Goal: Information Seeking & Learning: Learn about a topic

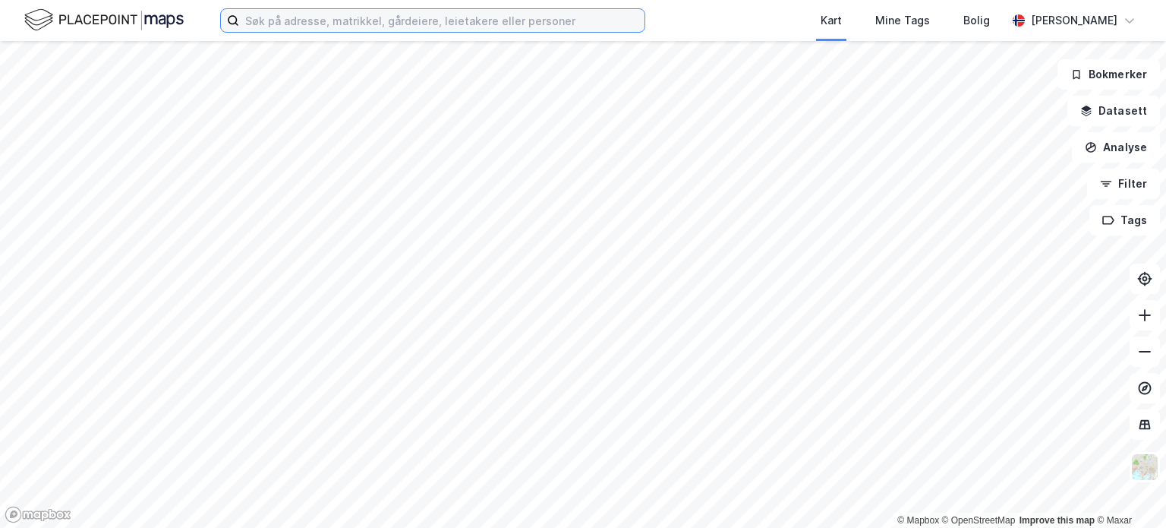
click at [334, 24] on input at bounding box center [441, 20] width 405 height 23
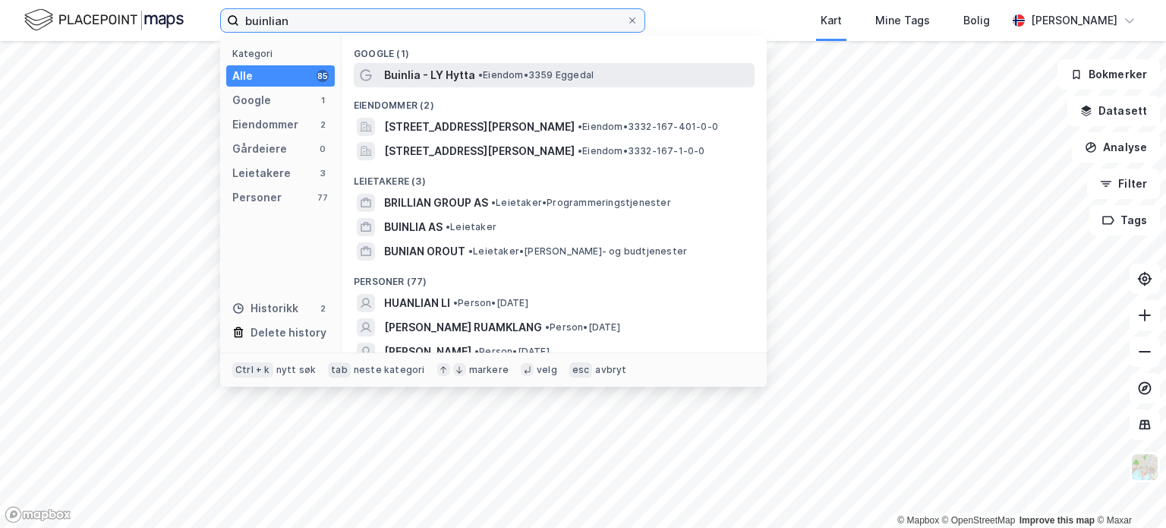
type input "buinlian"
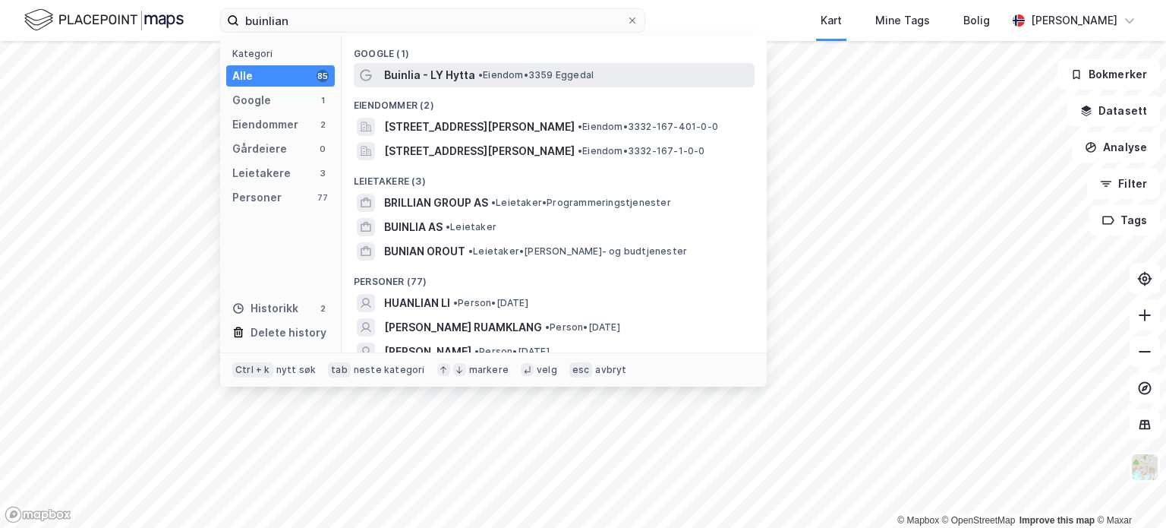
click at [446, 84] on div "Buinlia - LY Hytta • Eiendom • 3359 [GEOGRAPHIC_DATA]" at bounding box center [554, 75] width 401 height 24
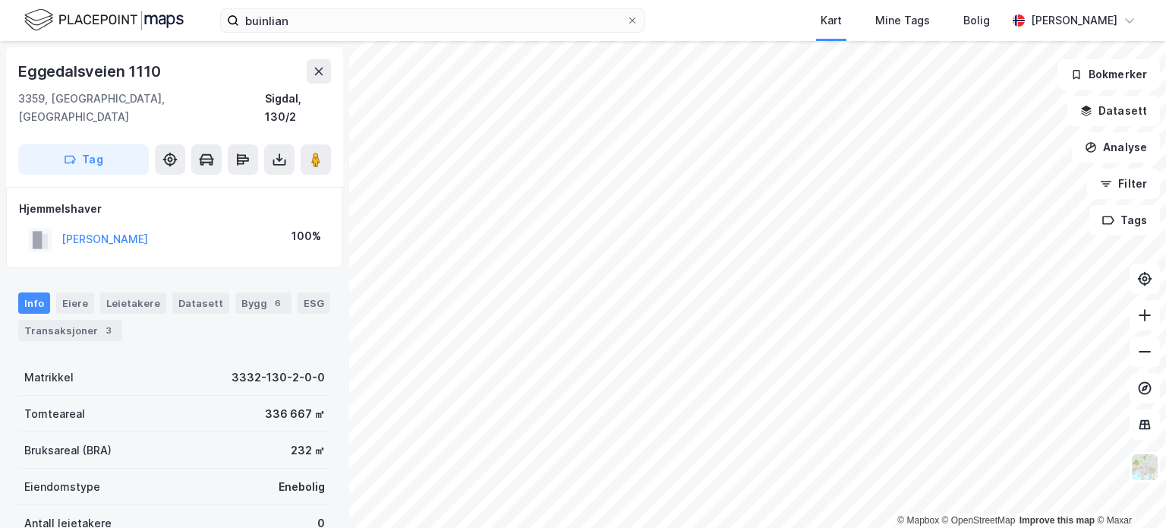
click at [635, 527] on html "buinlian Kart Mine Tags Bolig [PERSON_NAME] © Mapbox © OpenStreetMap Improve th…" at bounding box center [583, 264] width 1166 height 528
click at [313, 73] on icon at bounding box center [319, 71] width 12 height 12
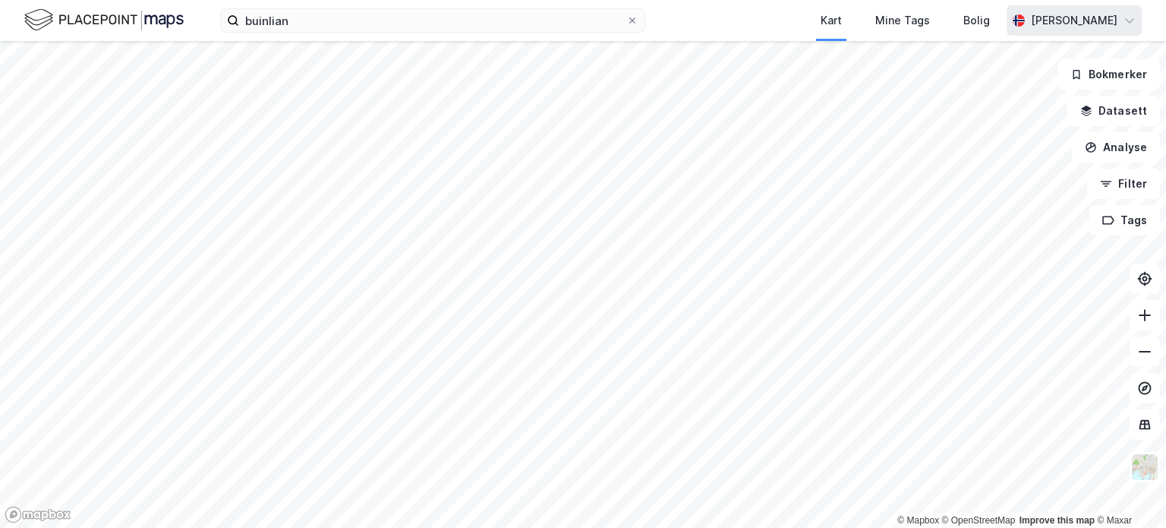
click at [1124, 25] on icon at bounding box center [1129, 20] width 12 height 12
click at [719, 17] on div "Kart Mine Tags Bolig" at bounding box center [862, 20] width 288 height 41
click at [54, 17] on img at bounding box center [103, 20] width 159 height 27
click at [61, 20] on img at bounding box center [103, 20] width 159 height 27
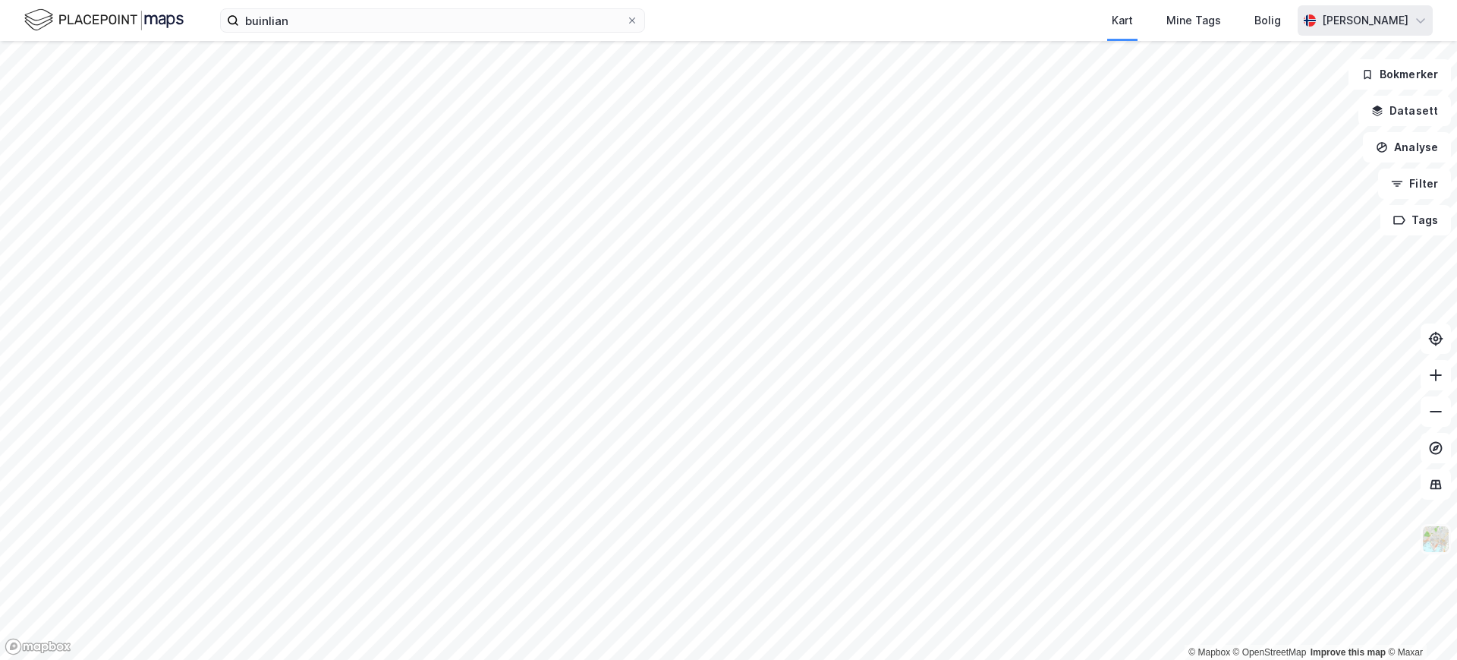
click at [1165, 527] on img at bounding box center [1436, 539] width 29 height 29
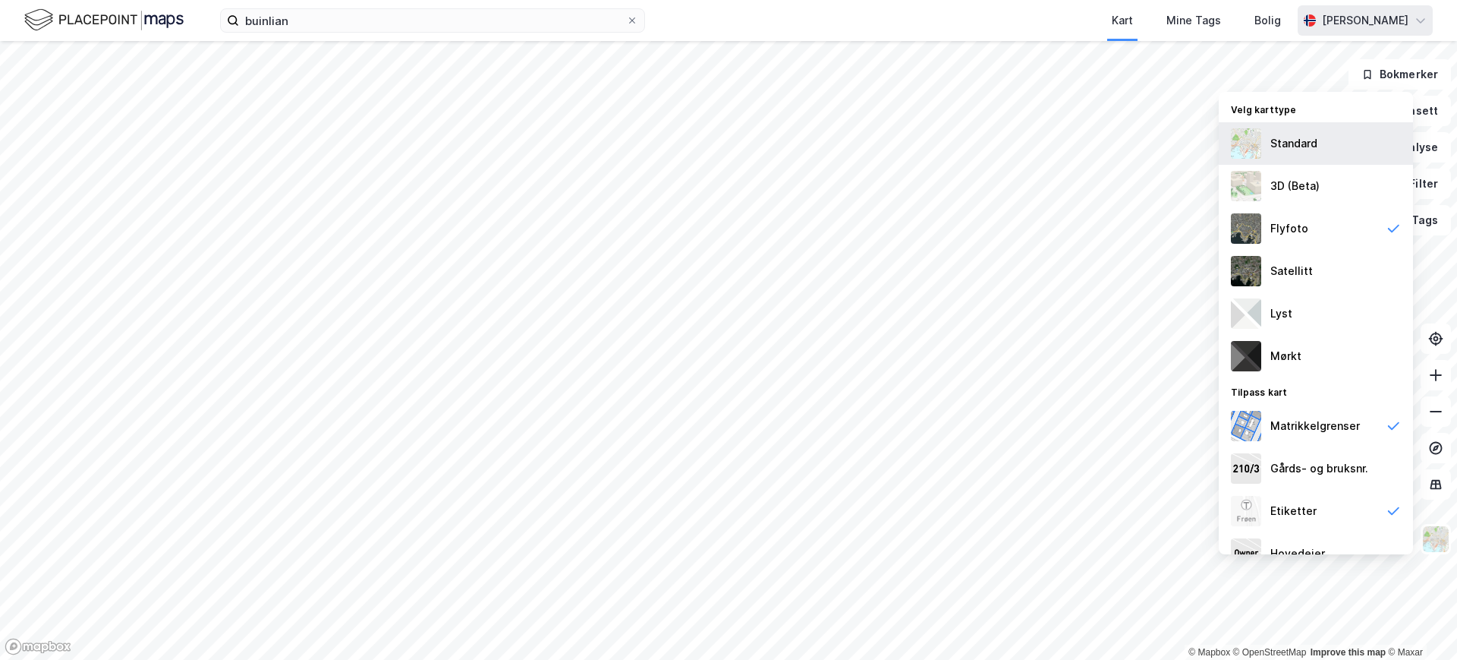
click at [1165, 140] on div "Standard" at bounding box center [1294, 143] width 47 height 18
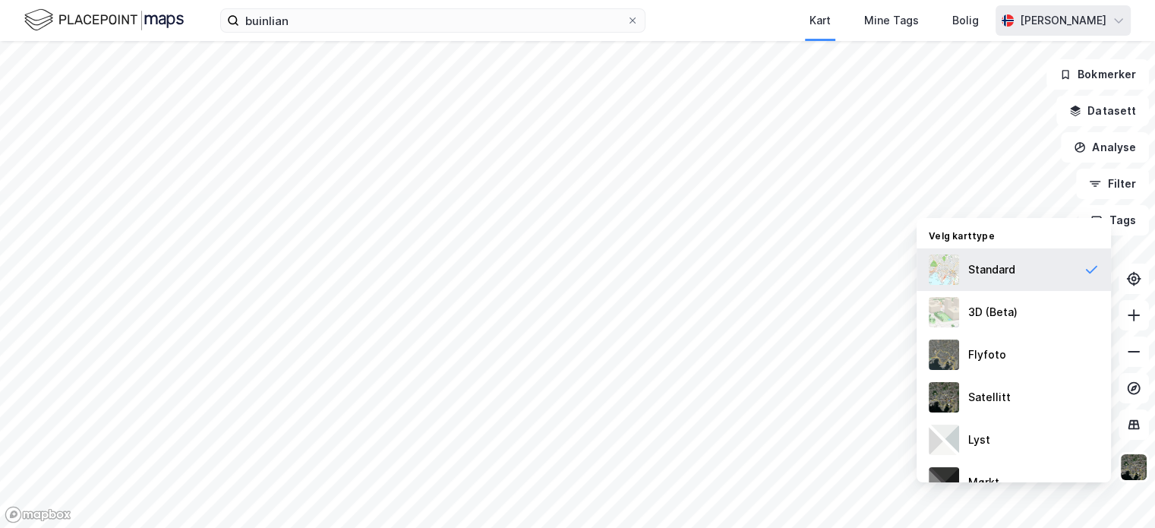
click at [984, 270] on div "Standard" at bounding box center [991, 269] width 47 height 18
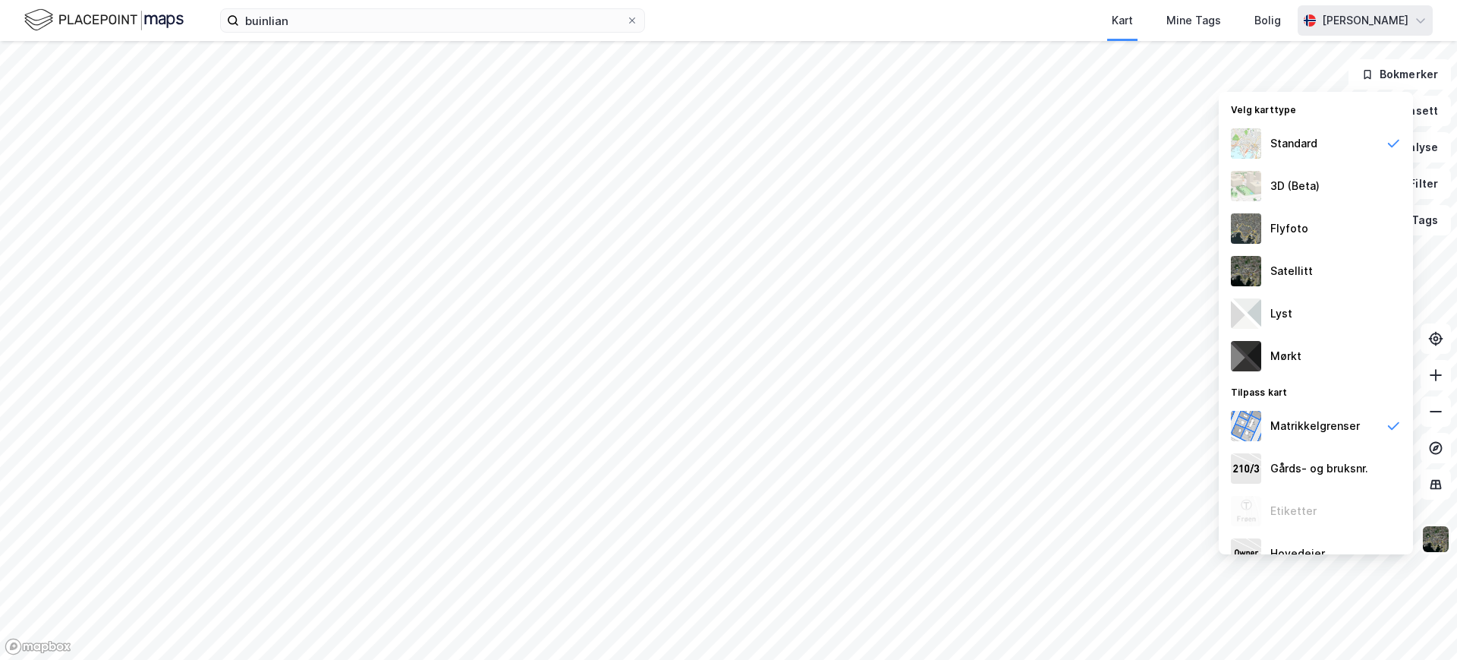
click at [1165, 527] on img at bounding box center [1436, 539] width 29 height 29
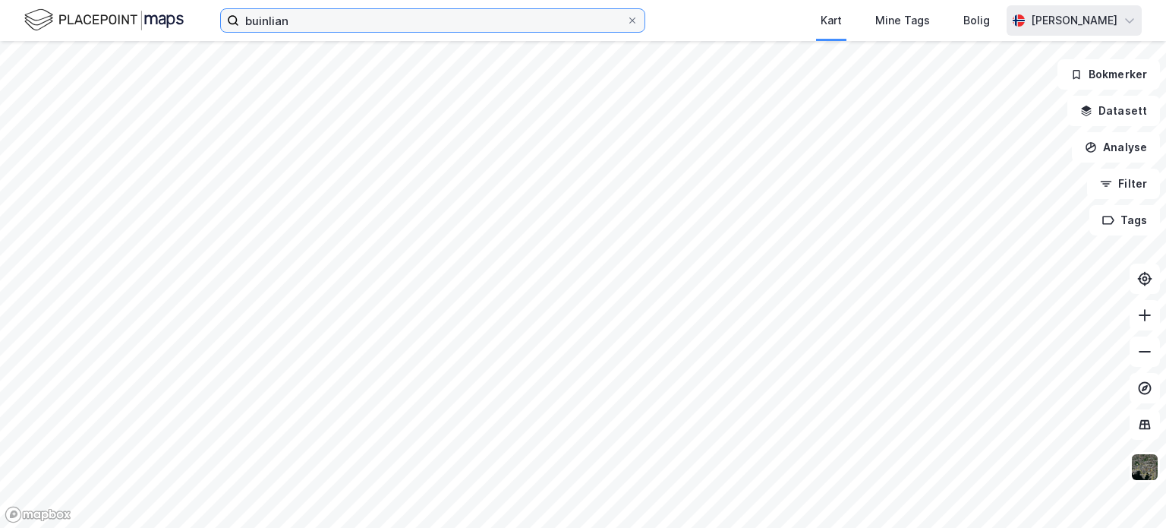
click at [405, 23] on input "buinlian" at bounding box center [432, 20] width 387 height 23
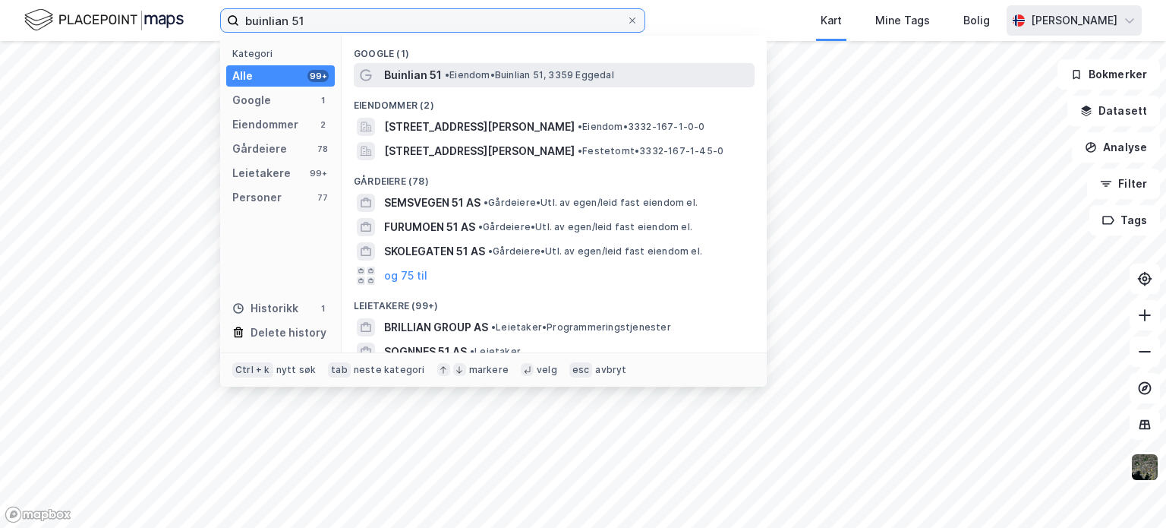
type input "buinlian 51"
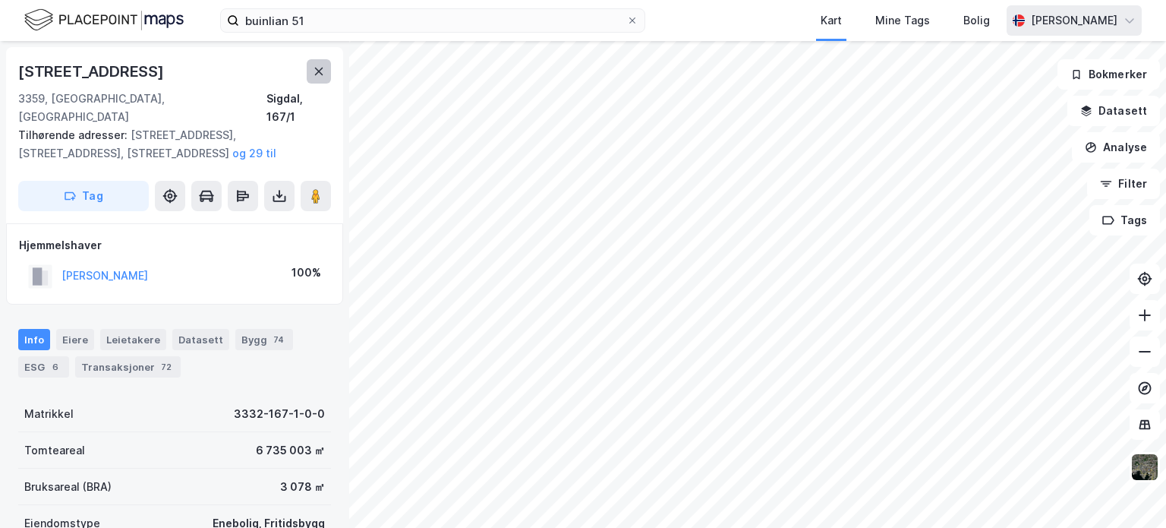
click at [319, 69] on icon at bounding box center [319, 71] width 12 height 12
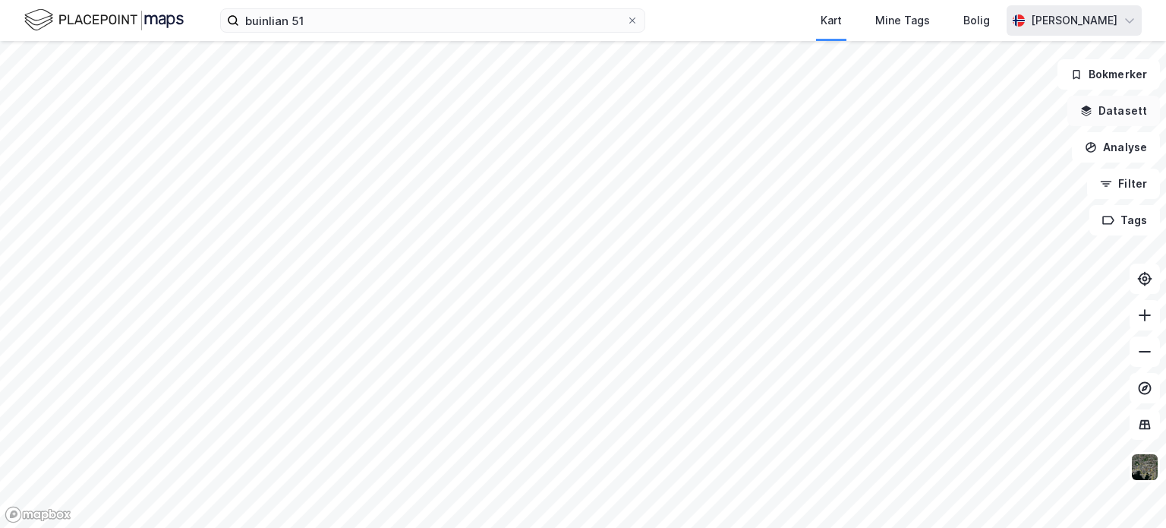
click at [1120, 115] on button "Datasett" at bounding box center [1113, 111] width 93 height 30
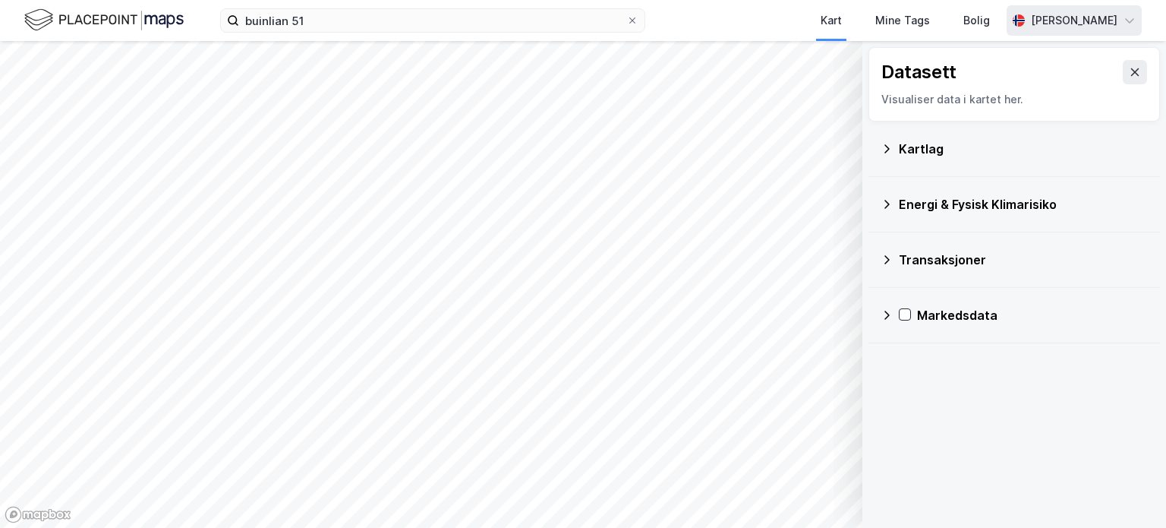
click at [893, 145] on div "Kartlag" at bounding box center [1014, 149] width 267 height 36
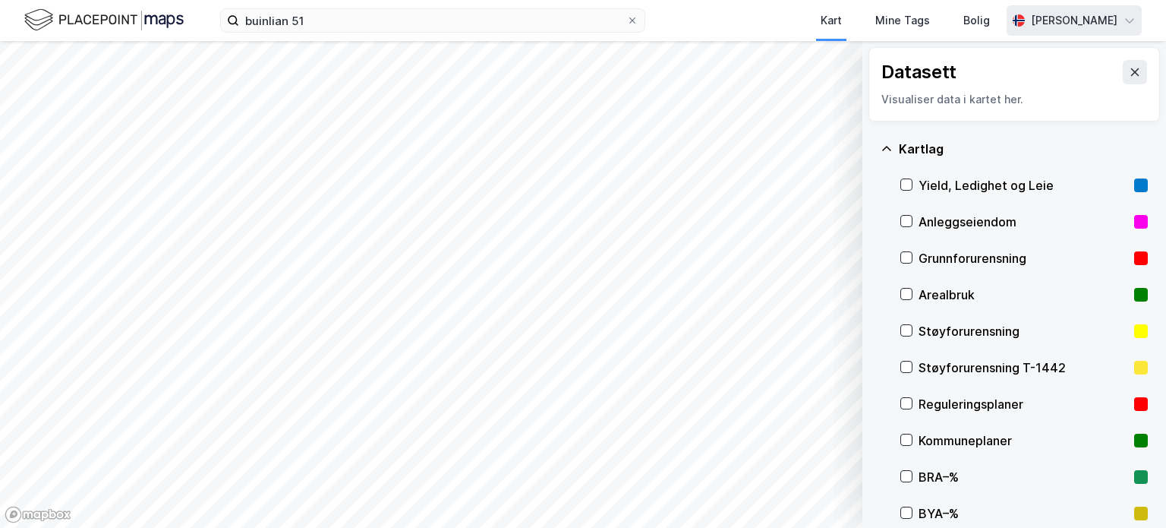
click at [893, 145] on div "Kartlag" at bounding box center [1014, 149] width 267 height 36
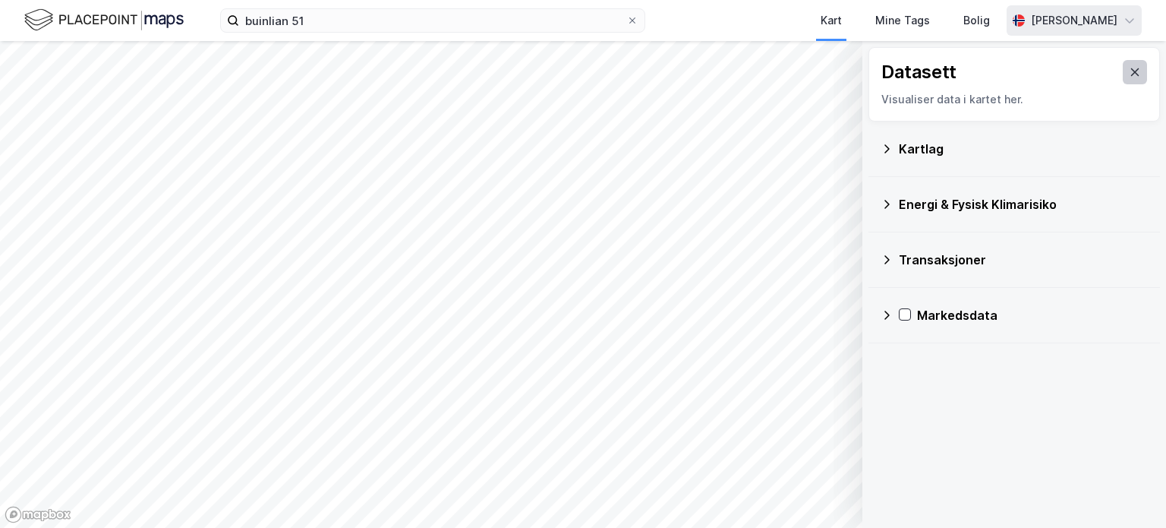
click at [1131, 75] on icon at bounding box center [1135, 72] width 8 height 8
